Goal: Navigation & Orientation: Go to known website

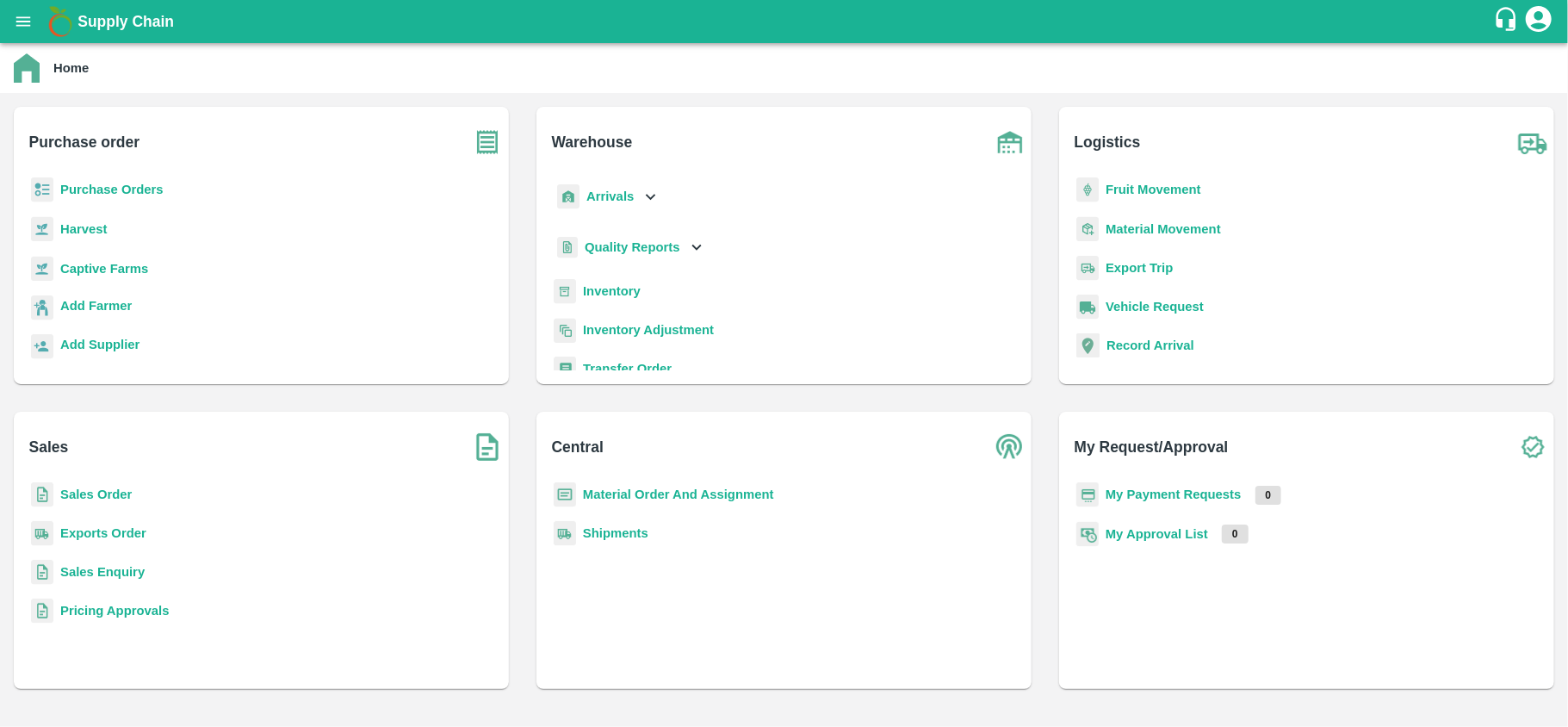
click at [91, 61] on div "Home" at bounding box center [782, 68] width 1537 height 29
